Goal: Check status: Check status

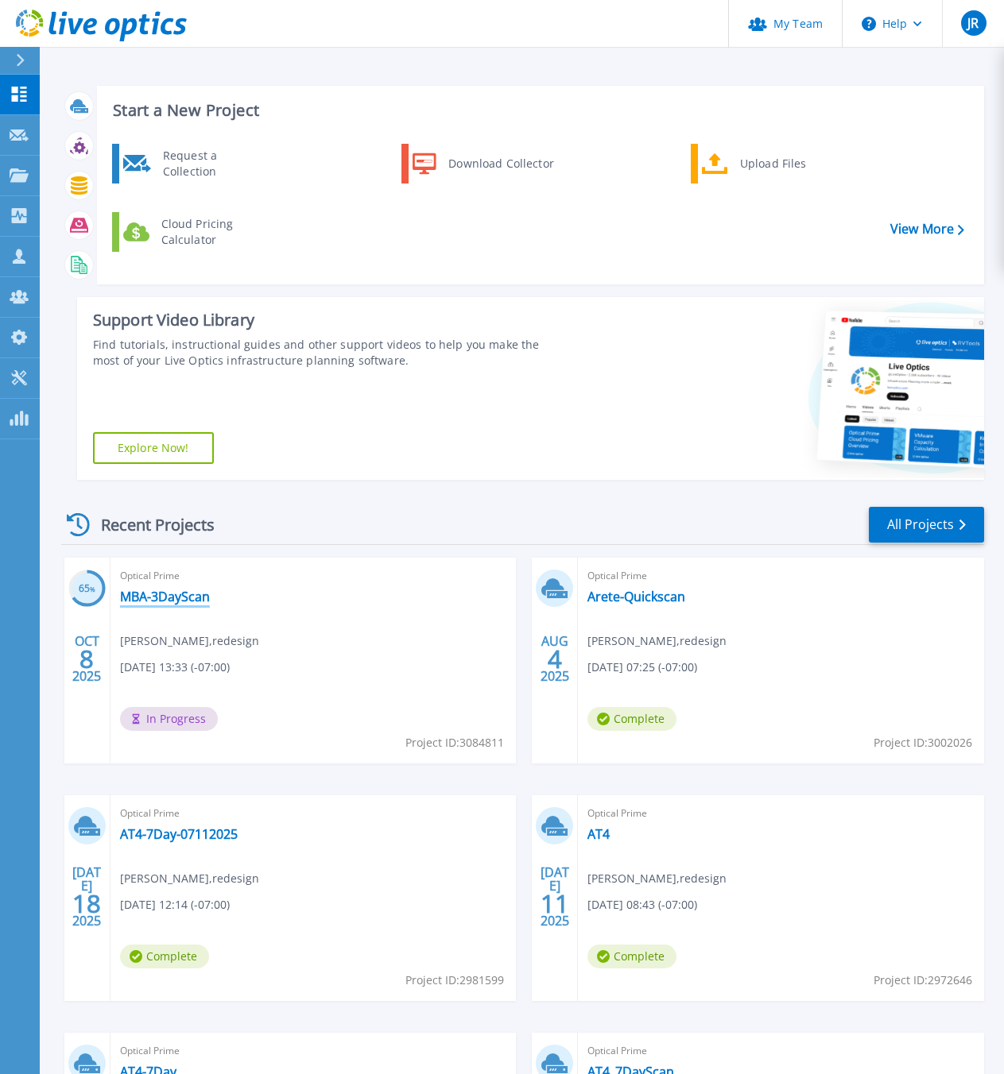
click at [179, 593] on link "MBA-3DayScan" at bounding box center [165, 597] width 90 height 16
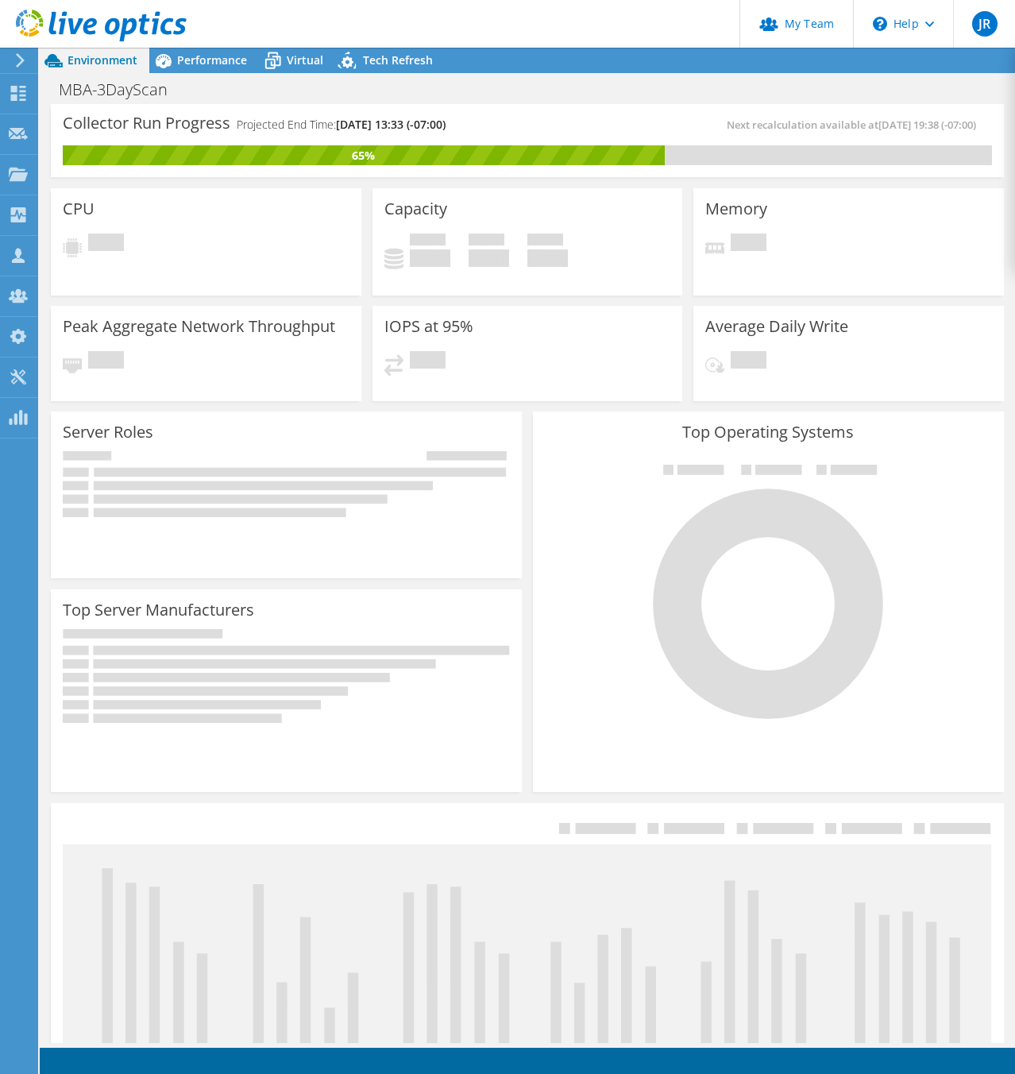
radio input "true"
radio input "false"
